Goal: Information Seeking & Learning: Learn about a topic

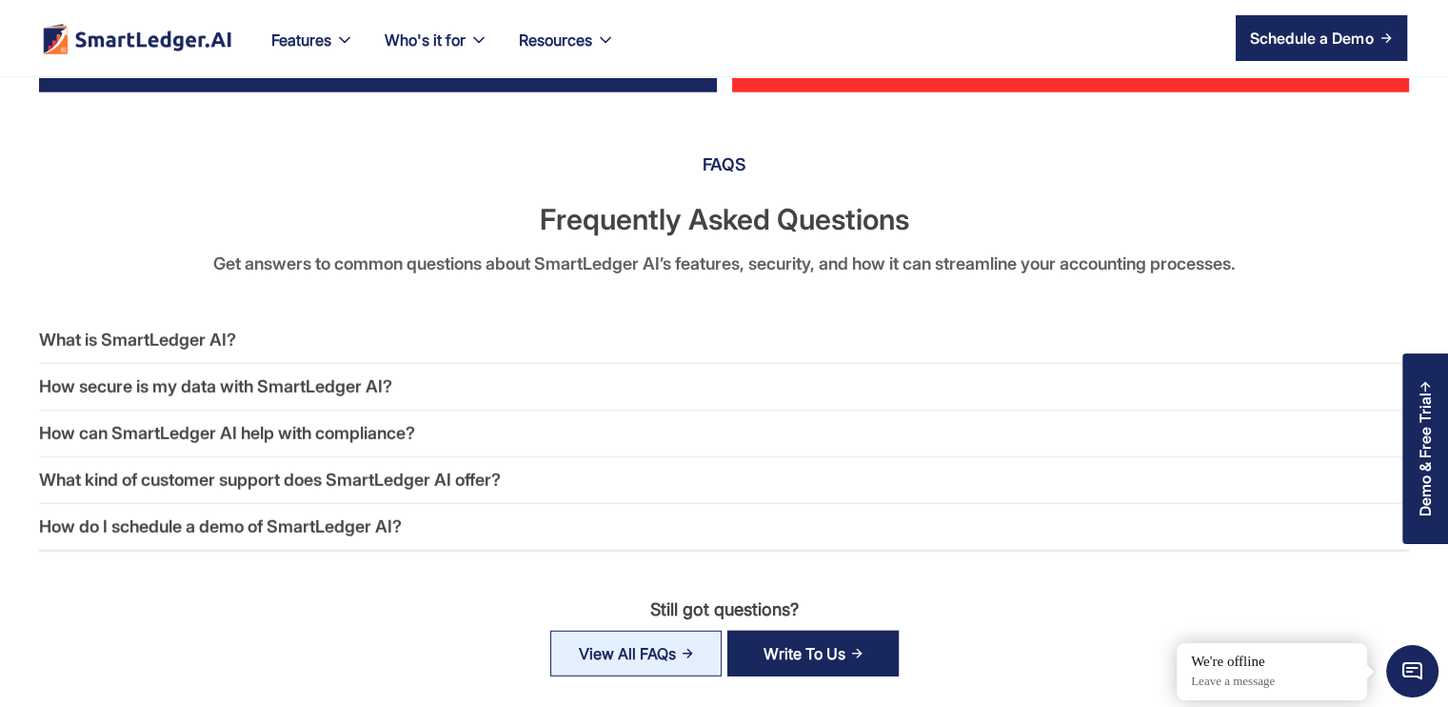
scroll to position [5237, 0]
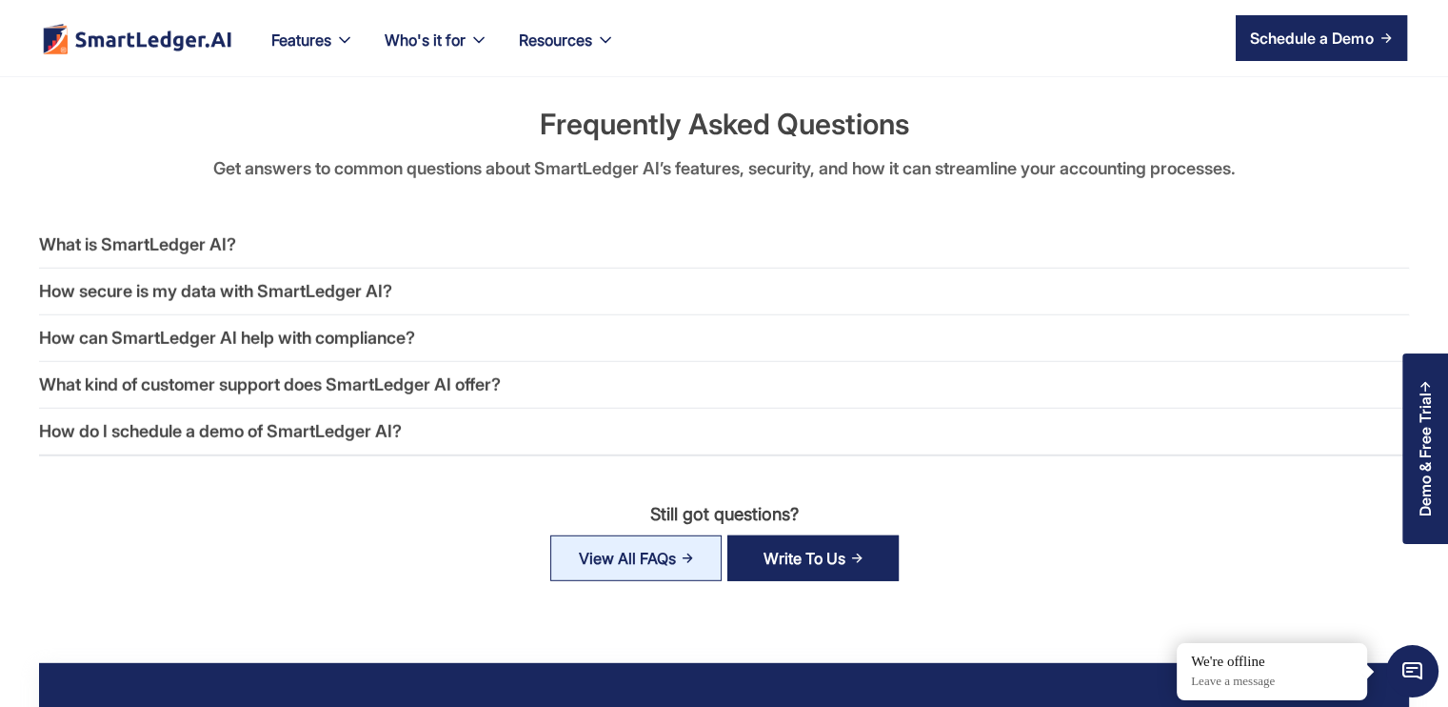
click at [209, 236] on div "What is SmartLedger AI?" at bounding box center [137, 244] width 197 height 27
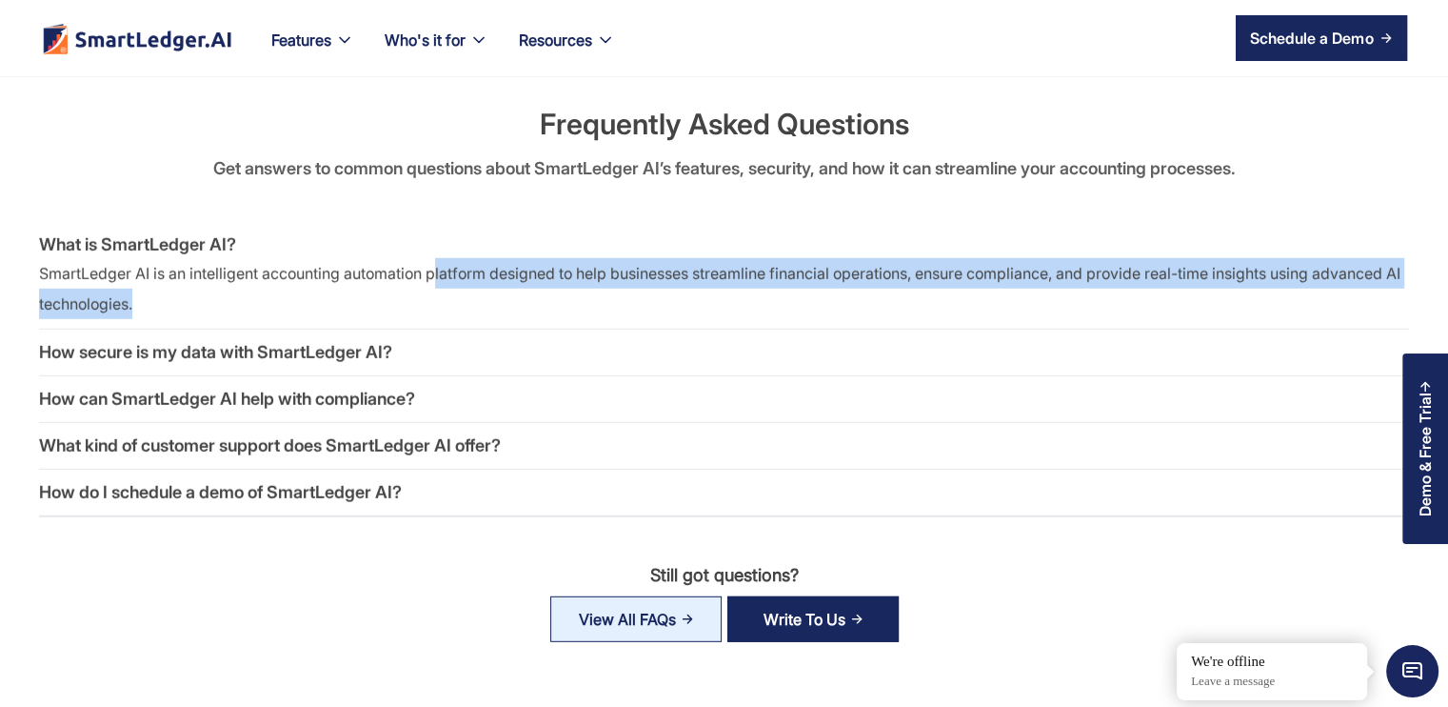
drag, startPoint x: 438, startPoint y: 274, endPoint x: 871, endPoint y: 300, distance: 434.0
click at [871, 300] on p "SmartLedger AI is an intelligent accounting automation platform designed to hel…" at bounding box center [724, 288] width 1370 height 61
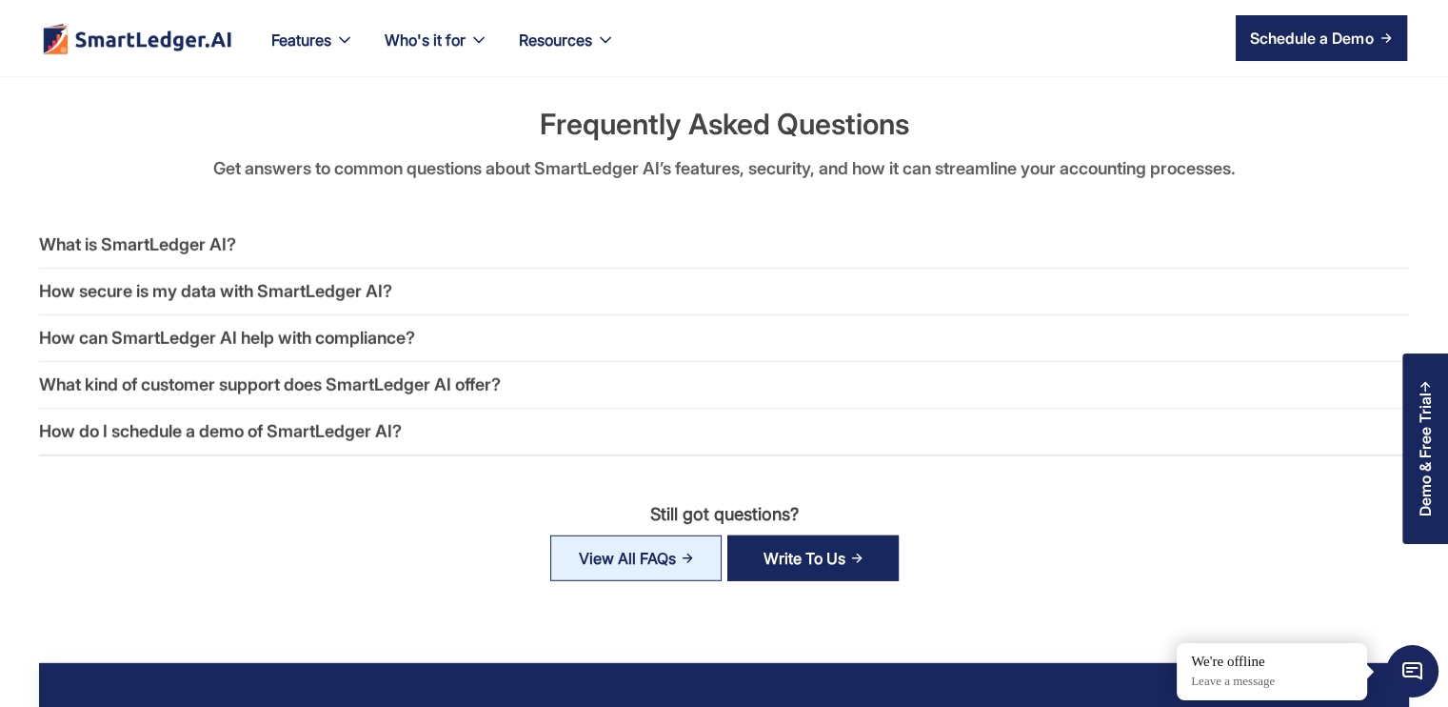
click at [641, 255] on div "What is SmartLedger AI?" at bounding box center [386, 244] width 695 height 27
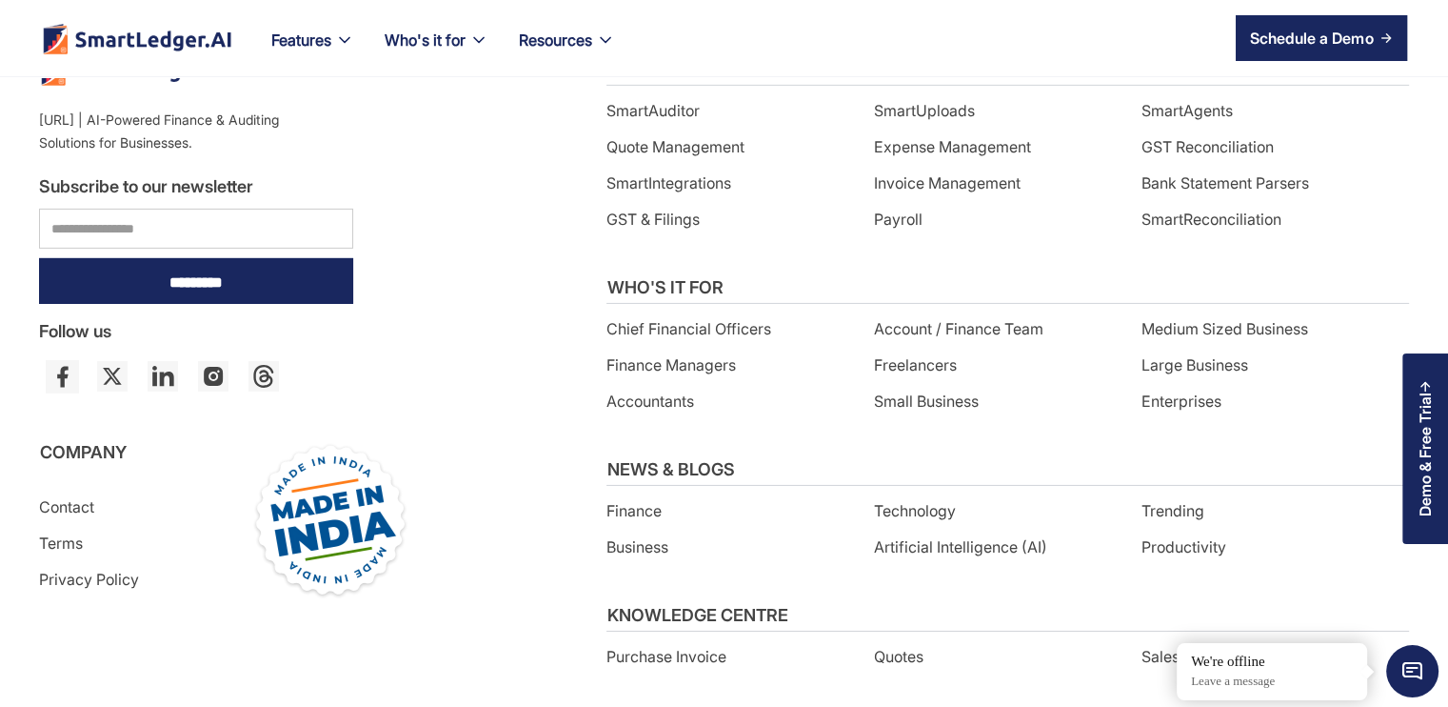
scroll to position [6481, 0]
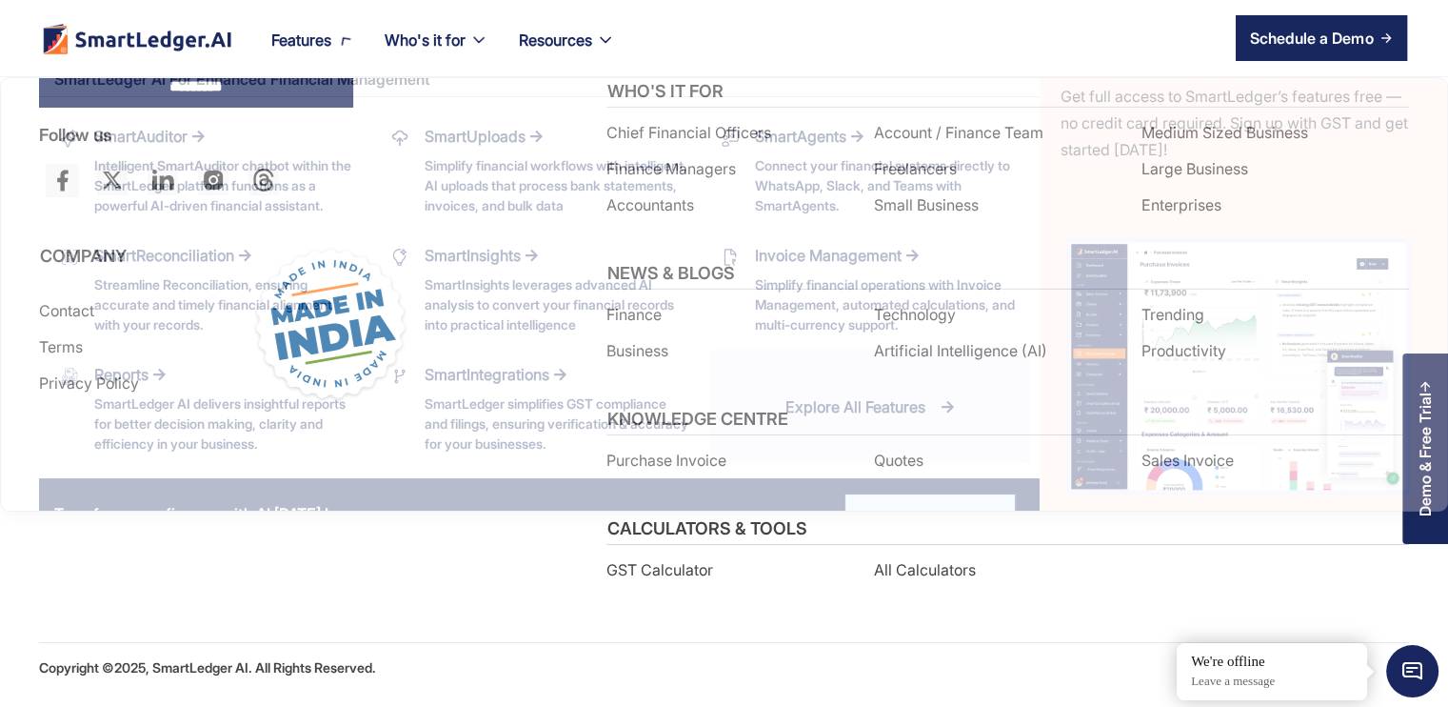
click at [343, 32] on icon at bounding box center [344, 40] width 27 height 27
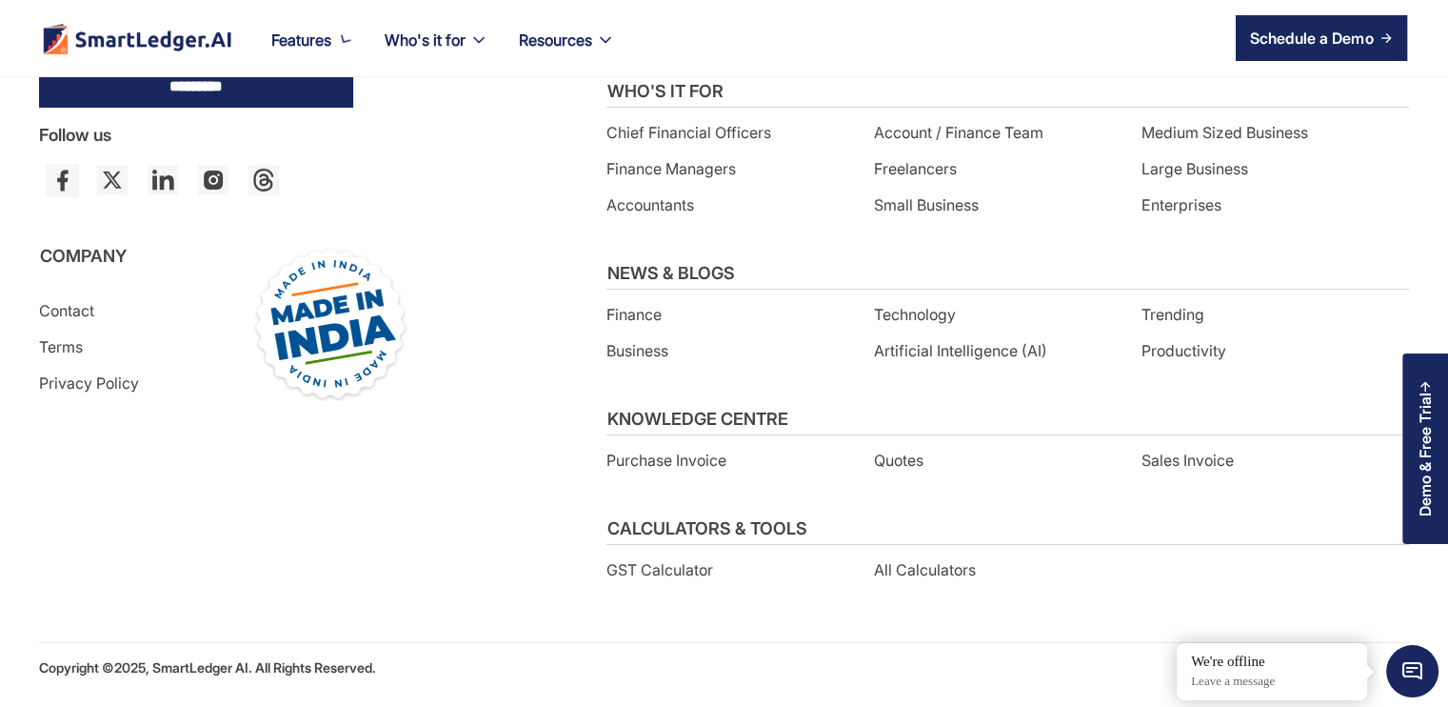
click at [343, 32] on link "SmartReconciliation Streamline Reconciliation, ensuring accurate and timely fin…" at bounding box center [209, 71] width 321 height 114
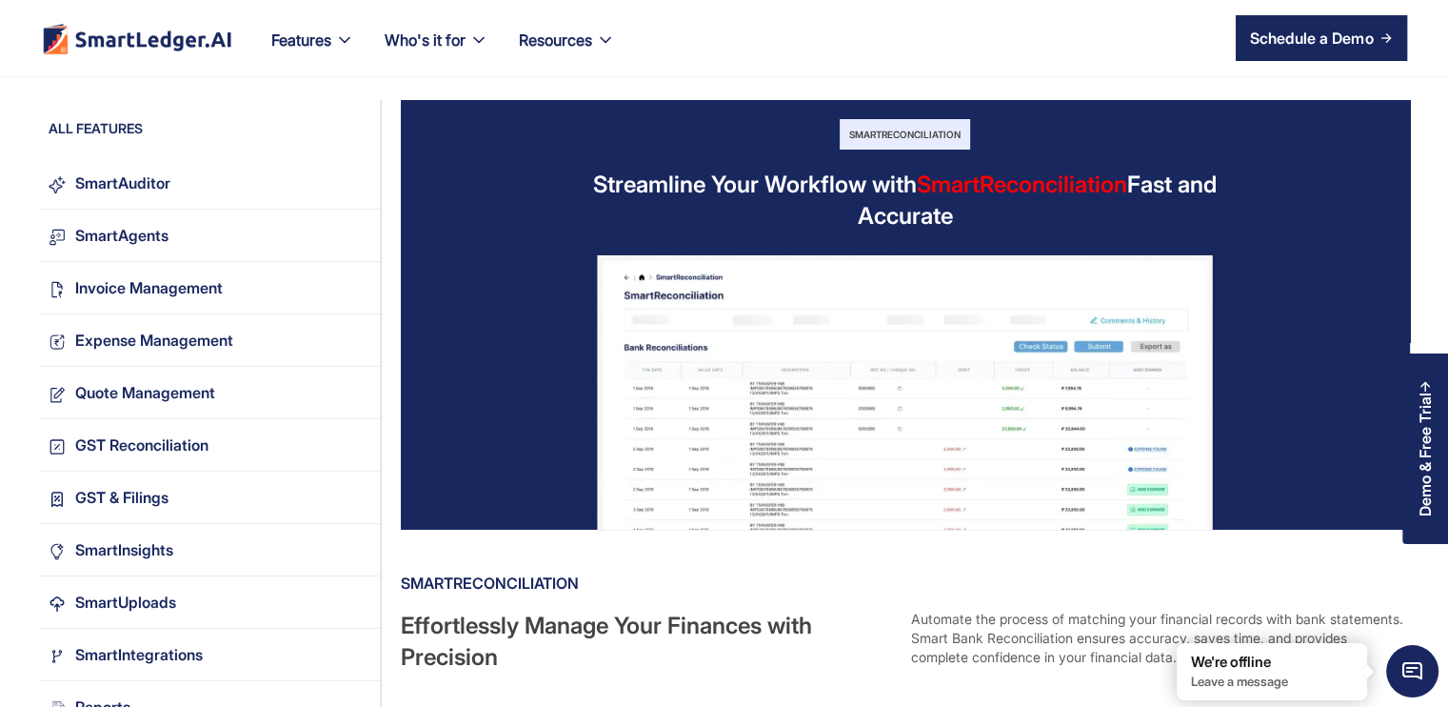
click at [312, 38] on link "SmartReconciliation Streamline Reconciliation, ensuring accurate and timely fin…" at bounding box center [465, 72] width 321 height 115
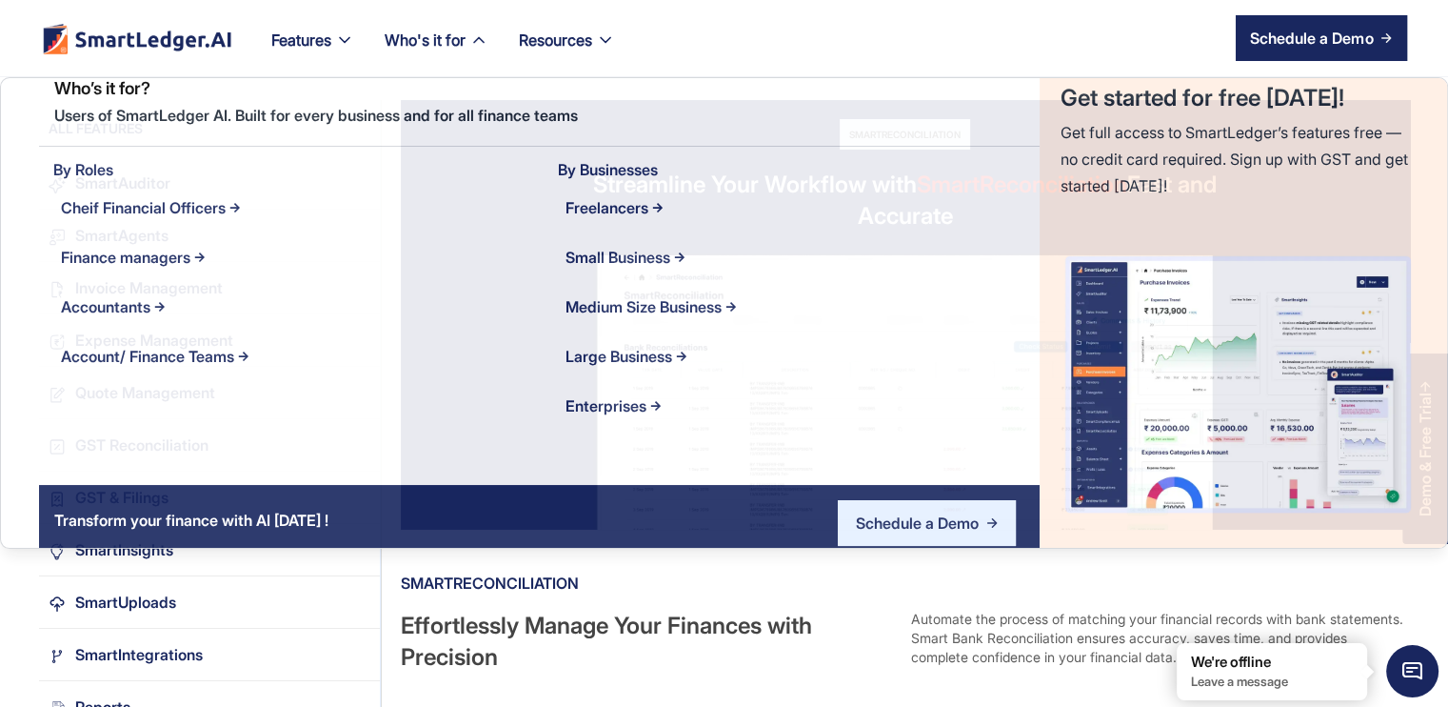
click at [482, 43] on icon at bounding box center [478, 39] width 19 height 19
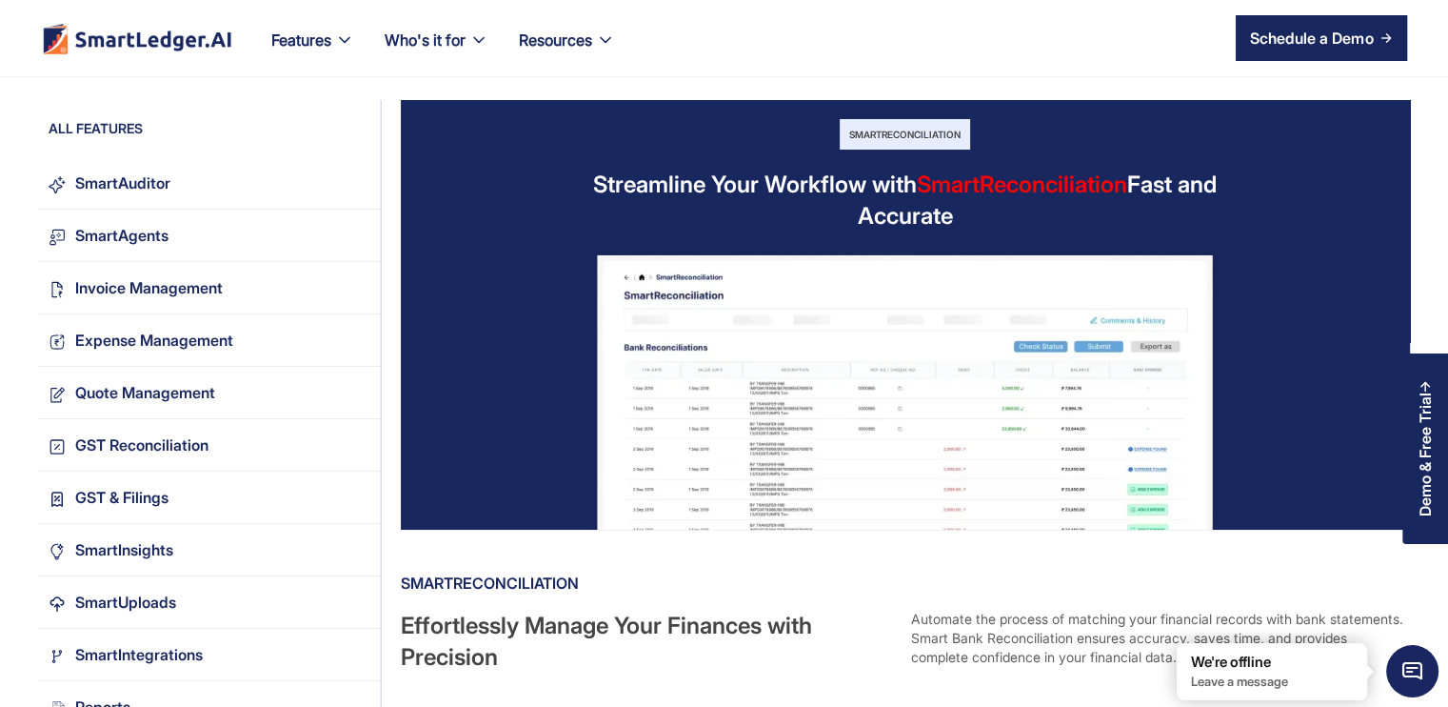
click at [482, 43] on managers "Finance managers" at bounding box center [670, 21] width 482 height 50
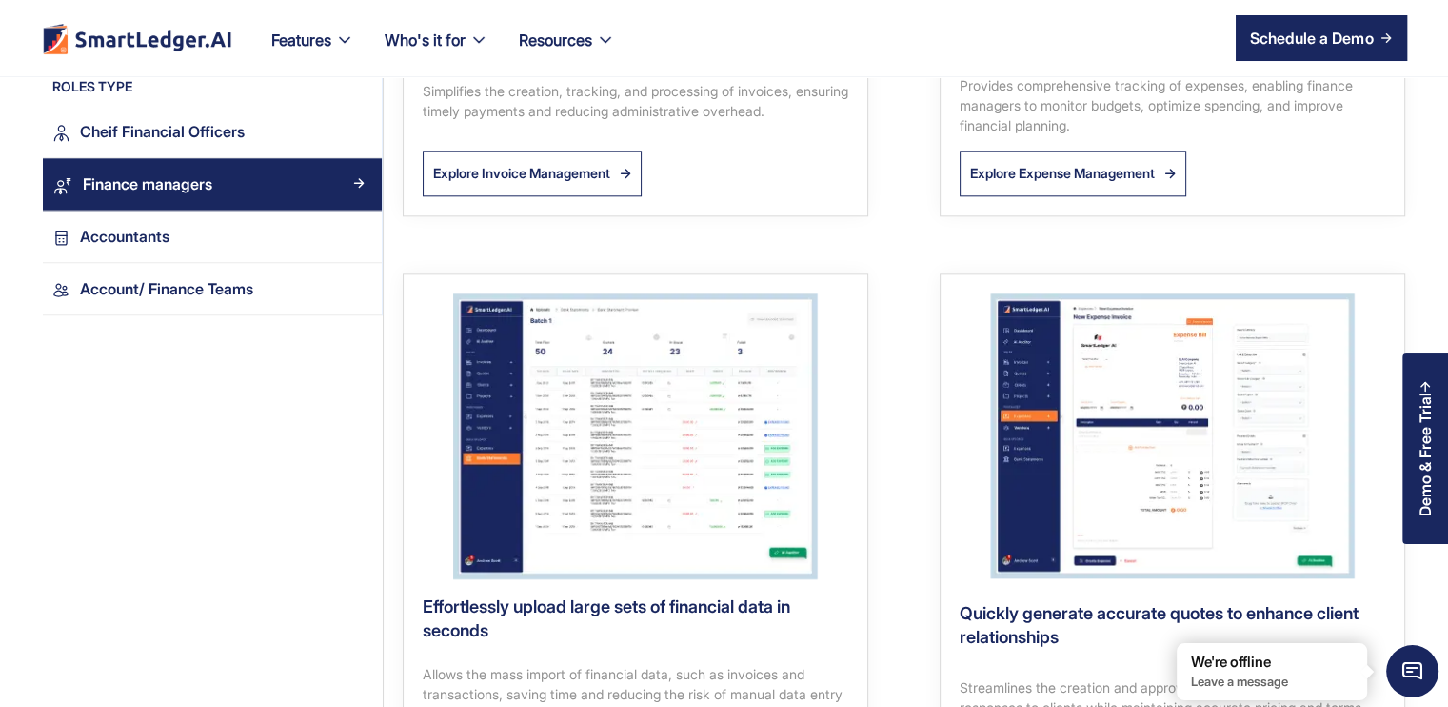
scroll to position [1714, 0]
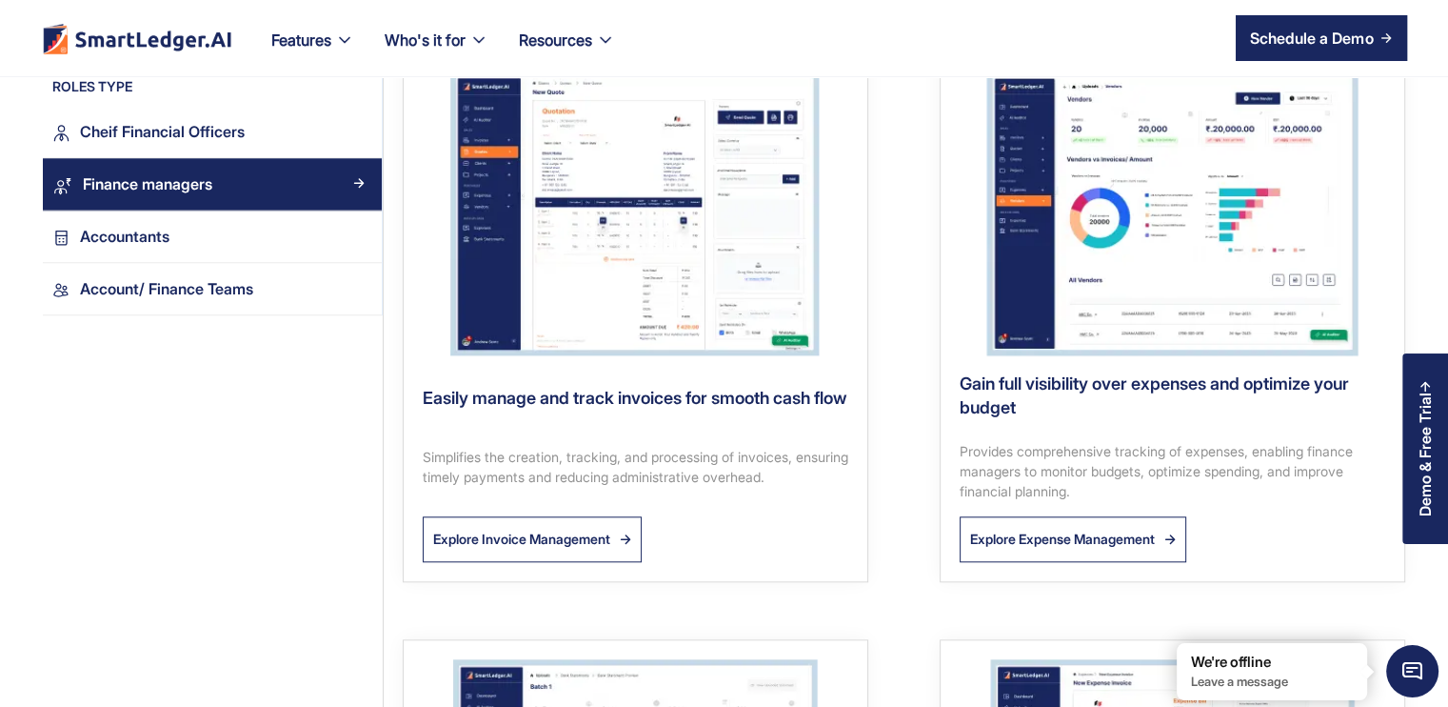
click at [1331, 13] on nav "Features Our Features SmartLedger AI For Enhanced Financial Management SmartAud…" at bounding box center [831, 38] width 1151 height 76
click at [1325, 36] on div "Schedule a Demo" at bounding box center [1311, 38] width 123 height 23
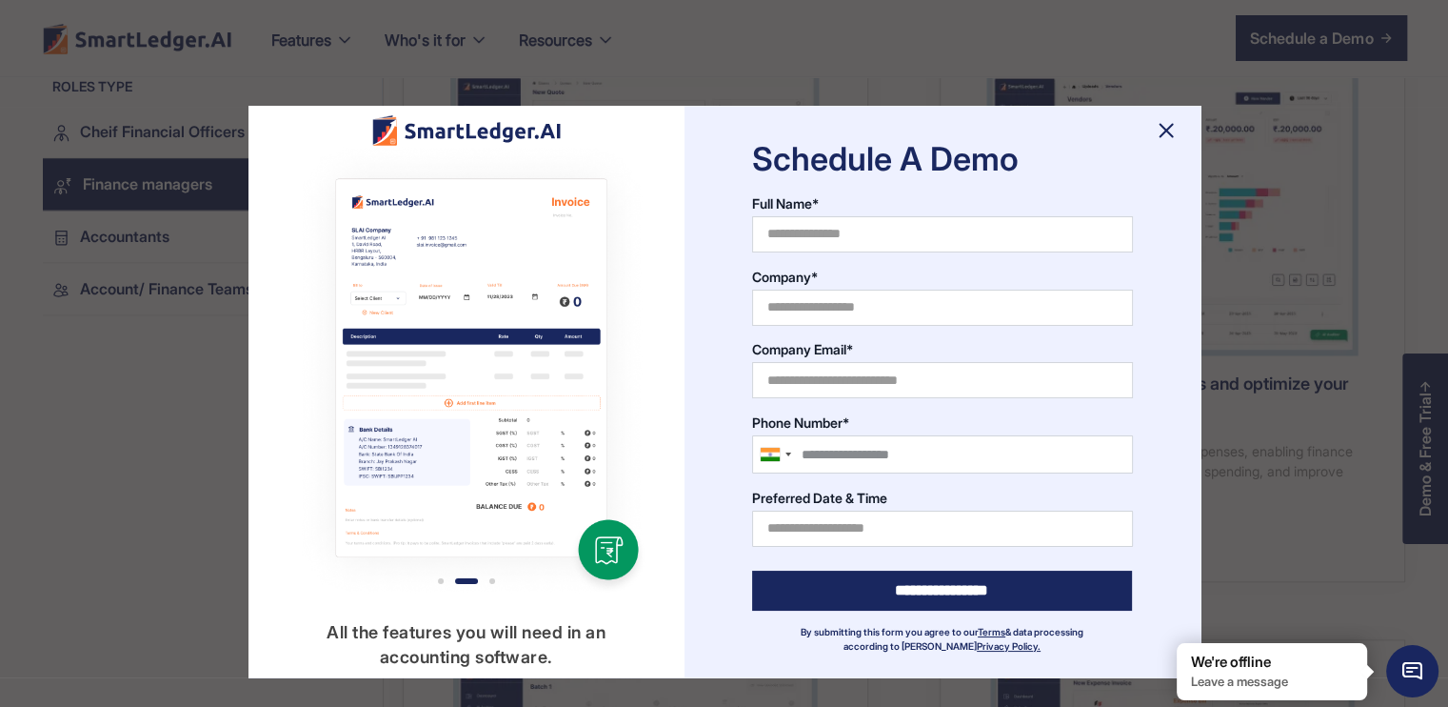
click at [1161, 137] on img at bounding box center [1166, 130] width 30 height 30
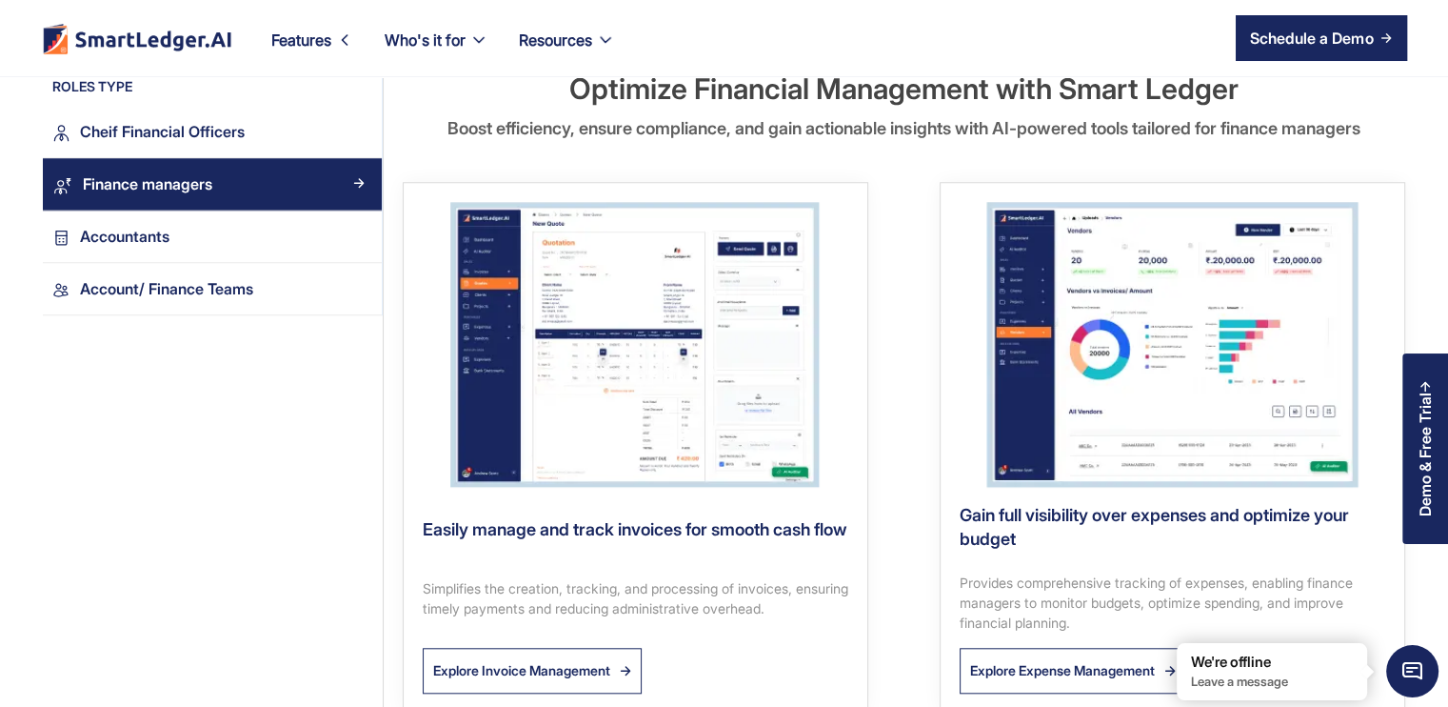
scroll to position [1428, 0]
